Goal: Task Accomplishment & Management: Use online tool/utility

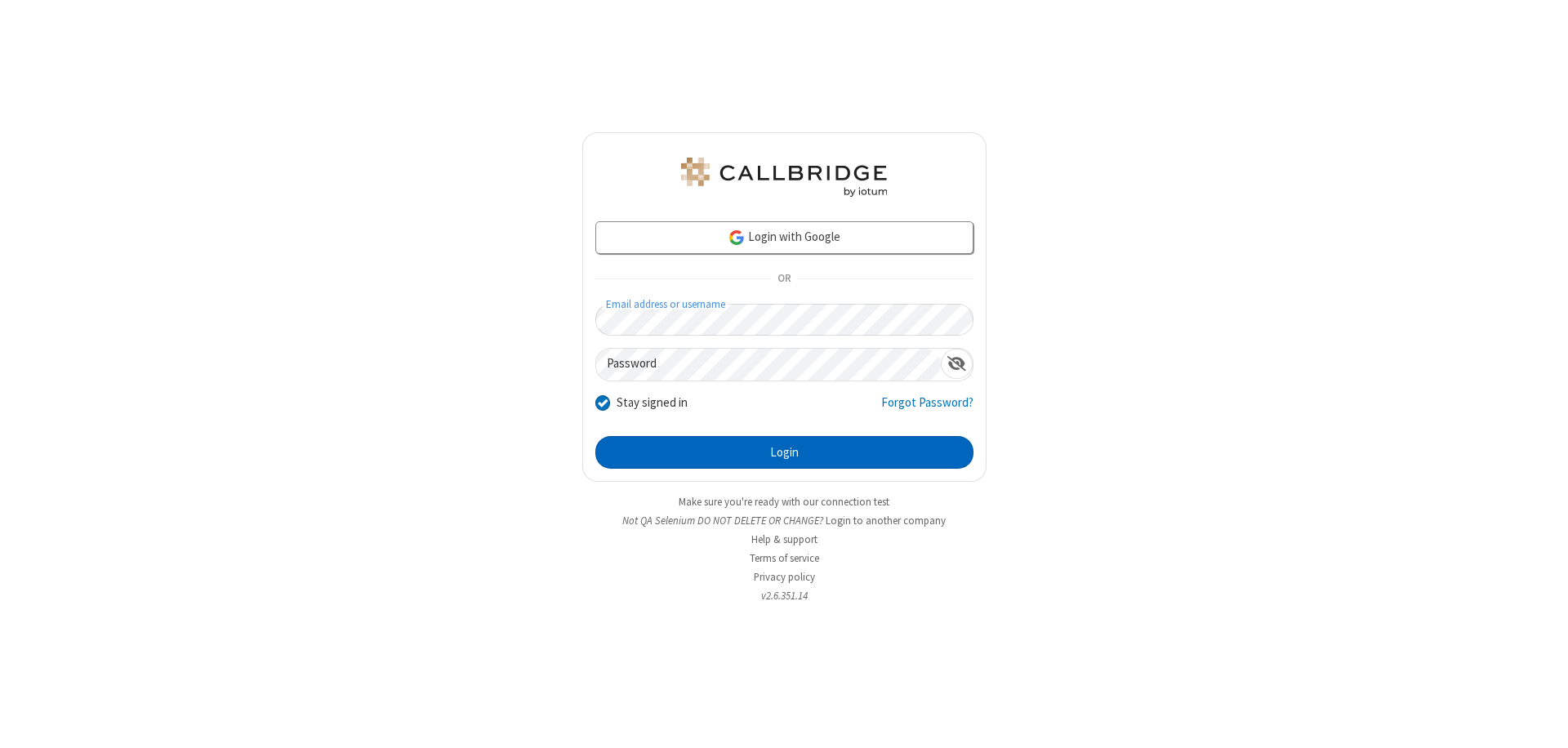
click at [784, 453] on button "Login" at bounding box center [784, 452] width 378 height 32
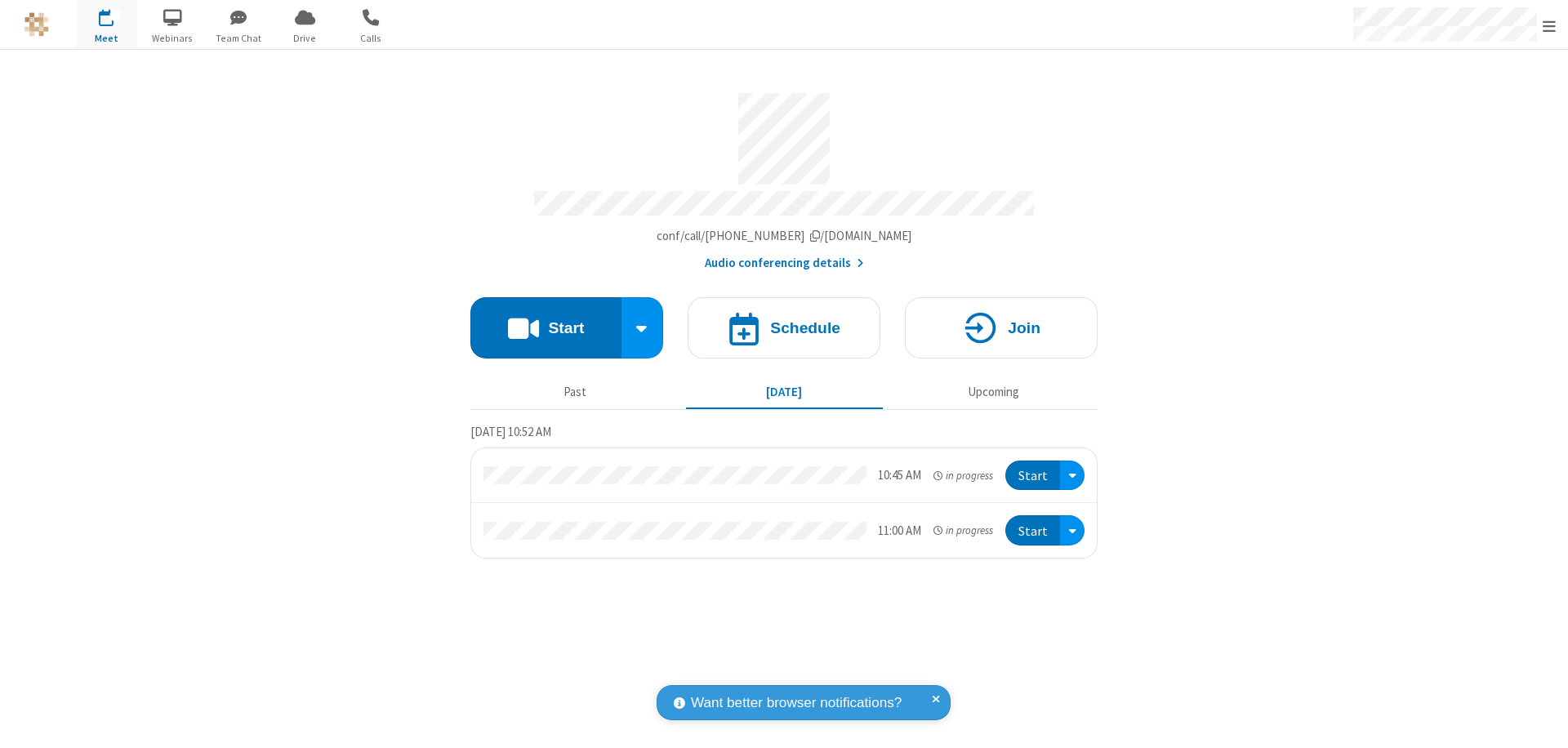
click at [1549, 26] on span "Open menu" at bounding box center [1548, 26] width 13 height 17
click at [304, 37] on span "Drive" at bounding box center [305, 38] width 61 height 15
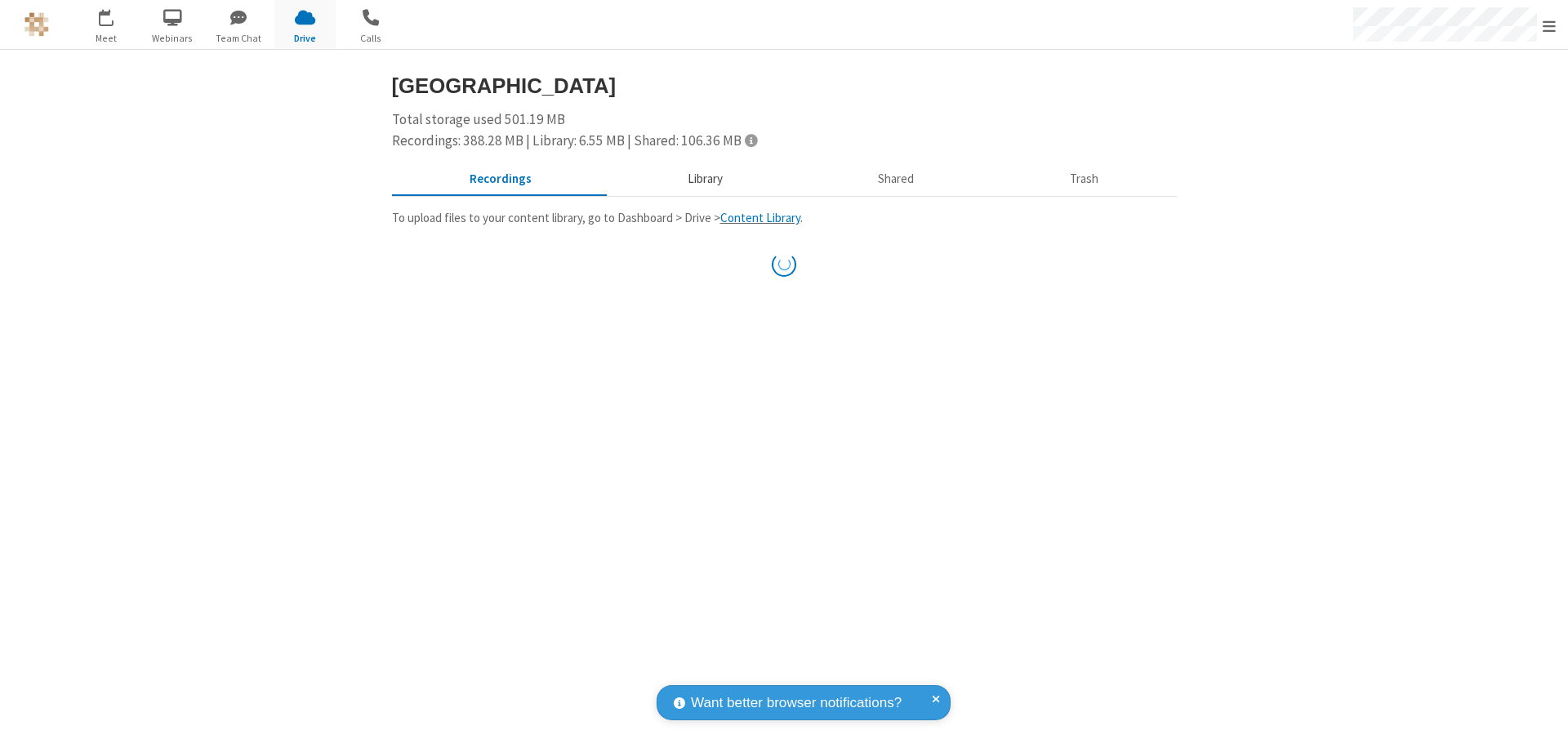
click at [703, 179] on button "Library" at bounding box center [705, 180] width 191 height 31
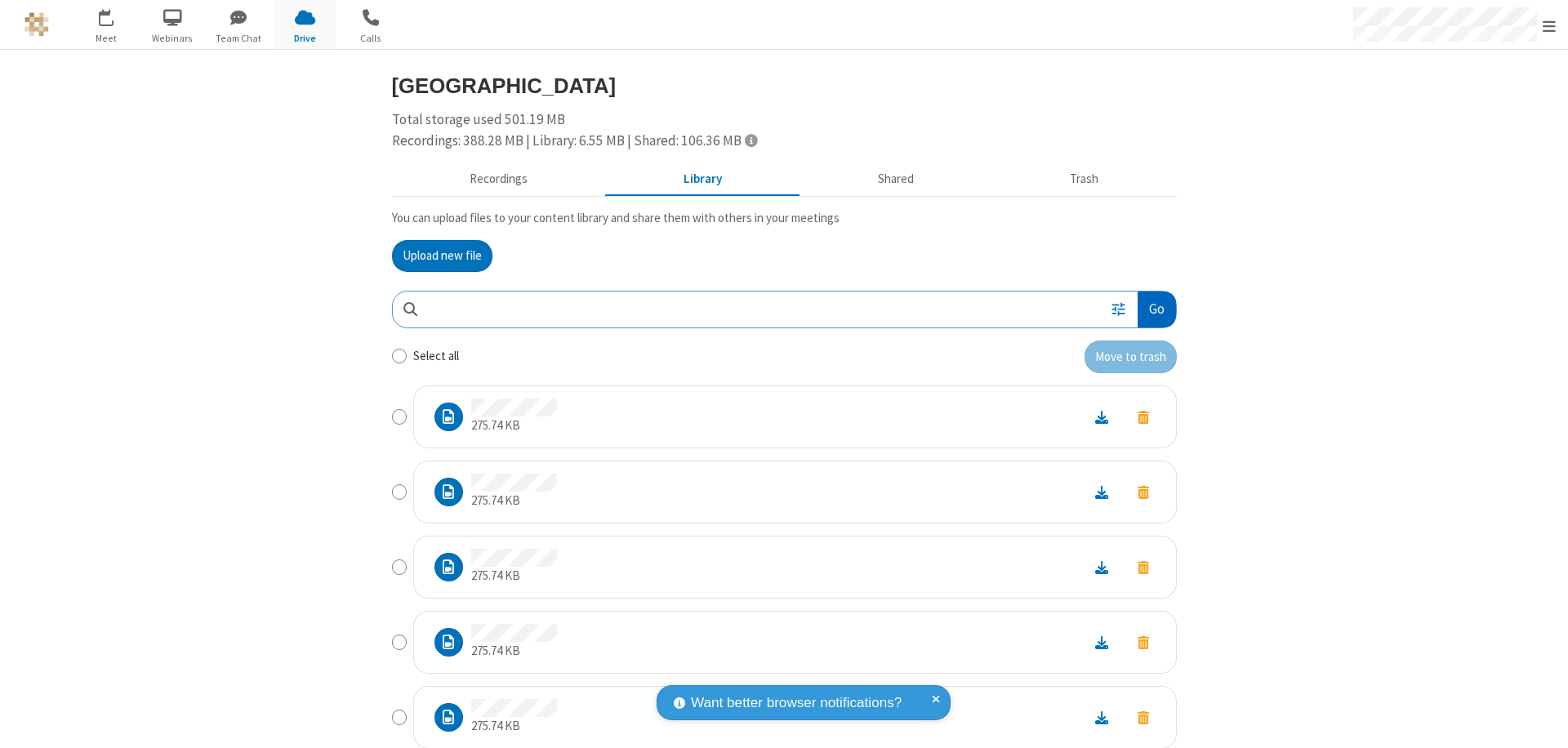
click at [1150, 309] on button "Go" at bounding box center [1156, 309] width 37 height 36
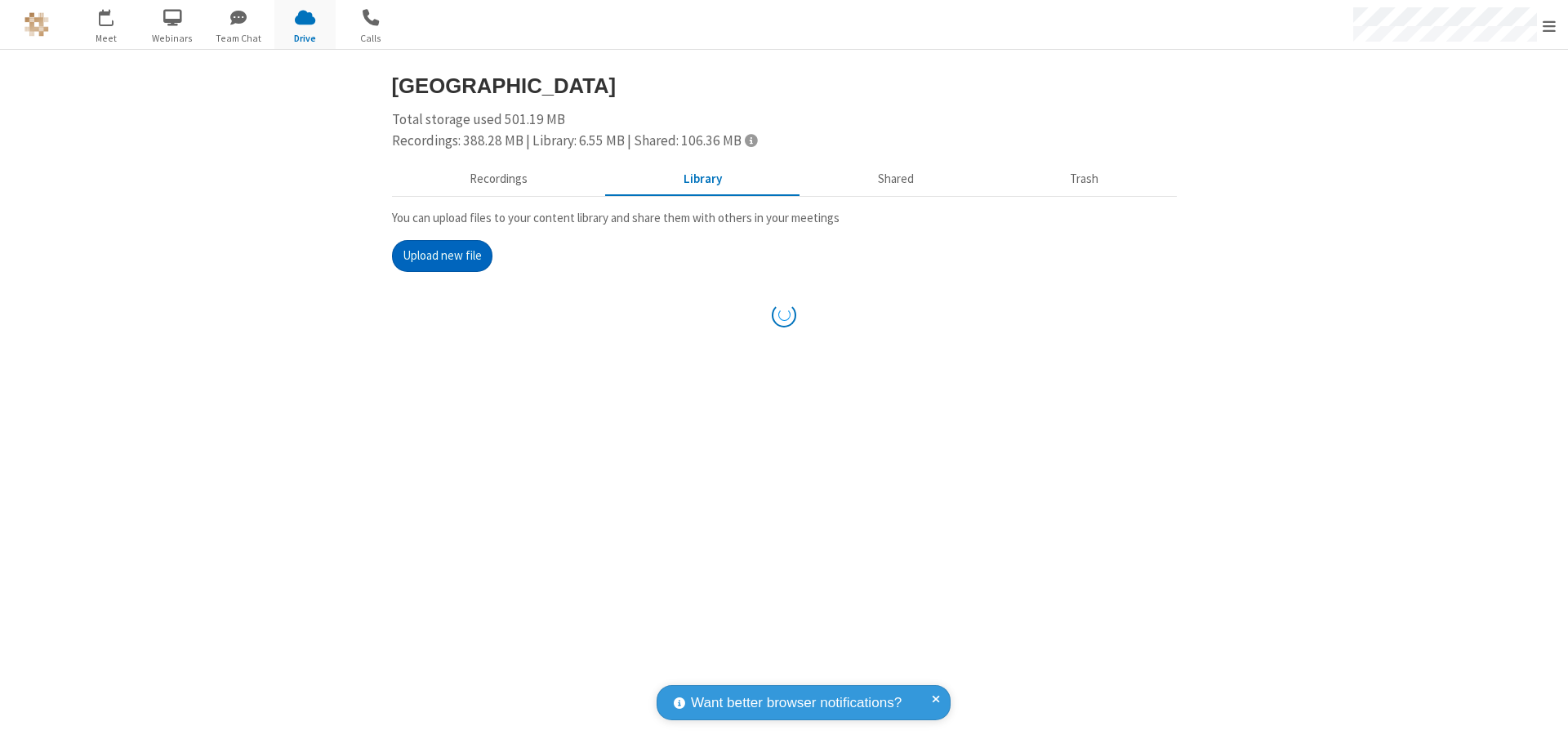
click at [436, 255] on button "Upload new file" at bounding box center [442, 256] width 100 height 32
